Goal: Find specific page/section: Find specific page/section

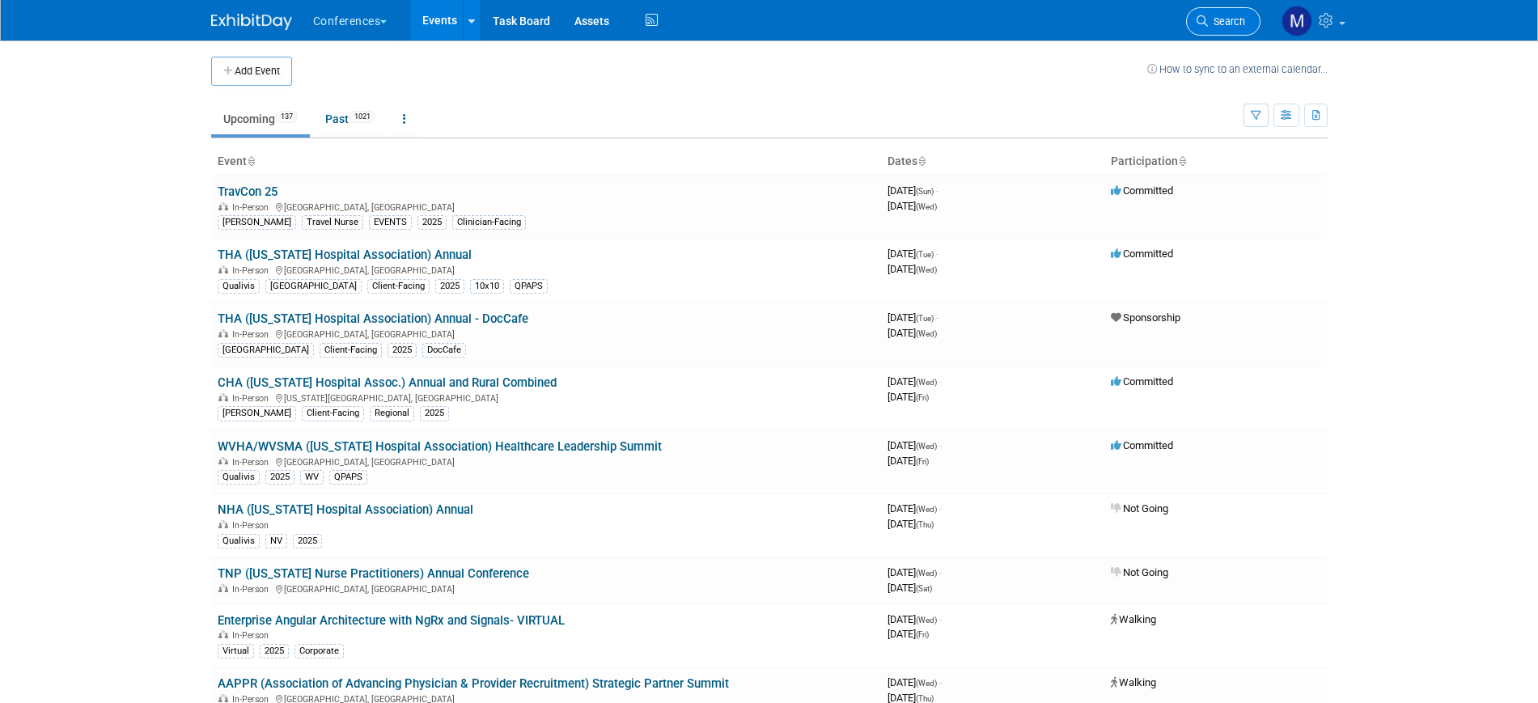
click at [1222, 23] on span "Search" at bounding box center [1226, 21] width 37 height 12
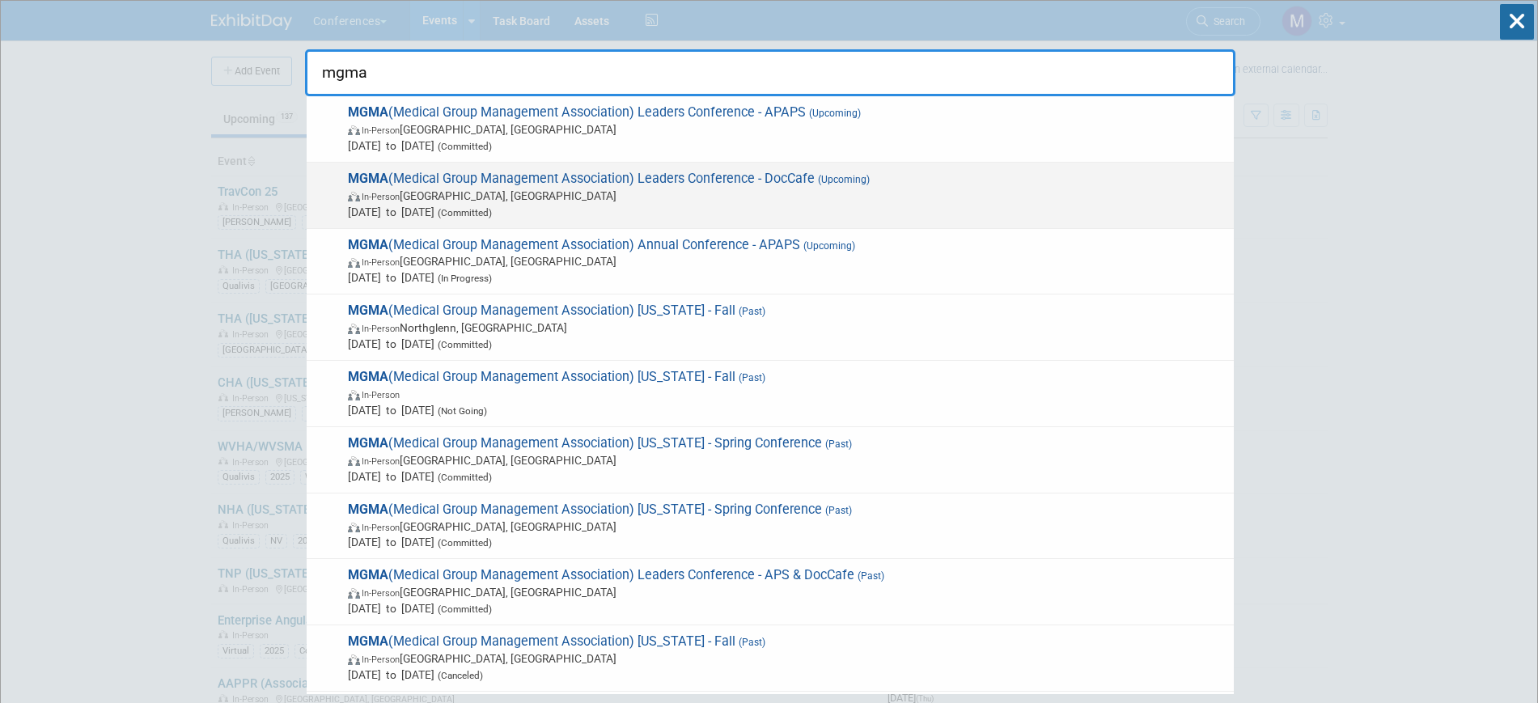
type input "mgma"
click at [574, 197] on span "In-Person Orlando, FL" at bounding box center [787, 196] width 878 height 16
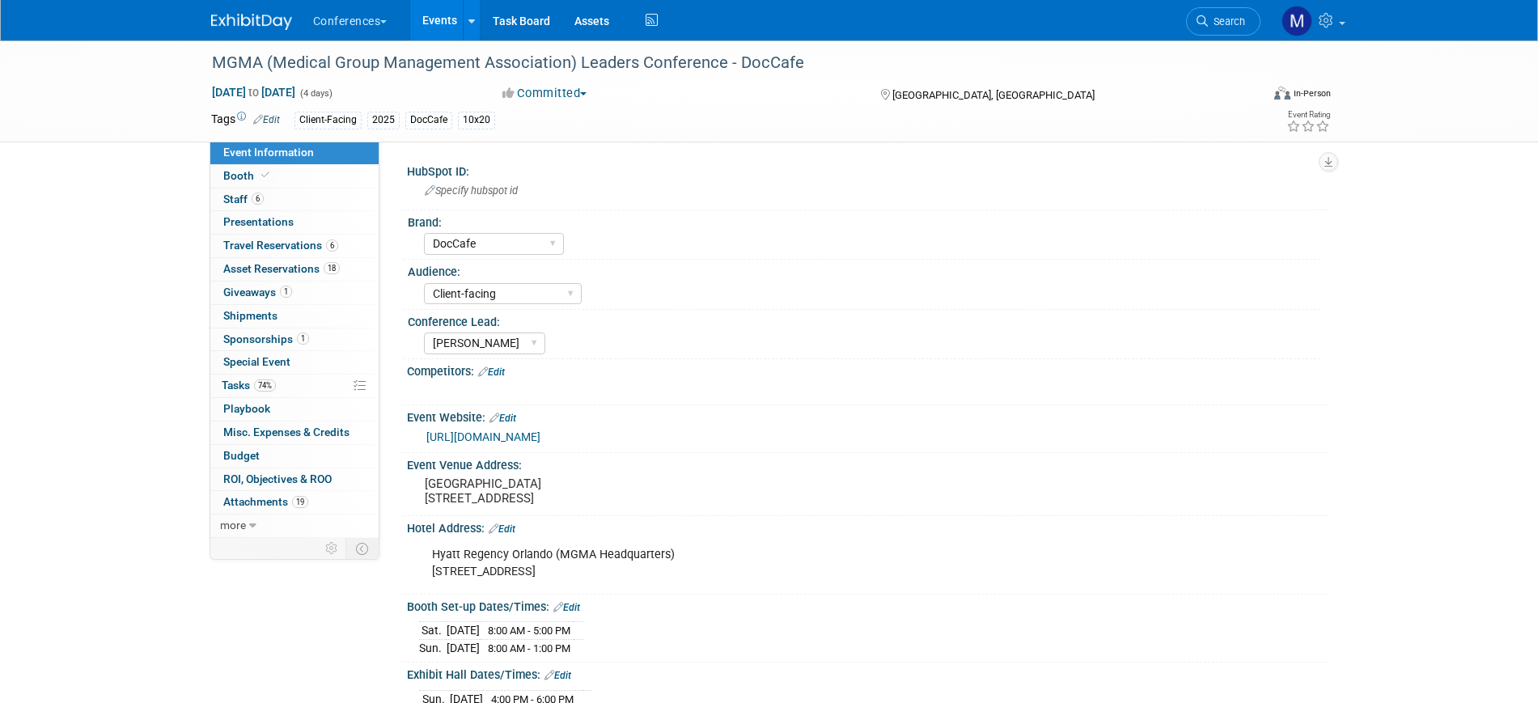
select select "DocCafe"
select select "Client-facing"
select select "[PERSON_NAME]"
